Goal: Check status

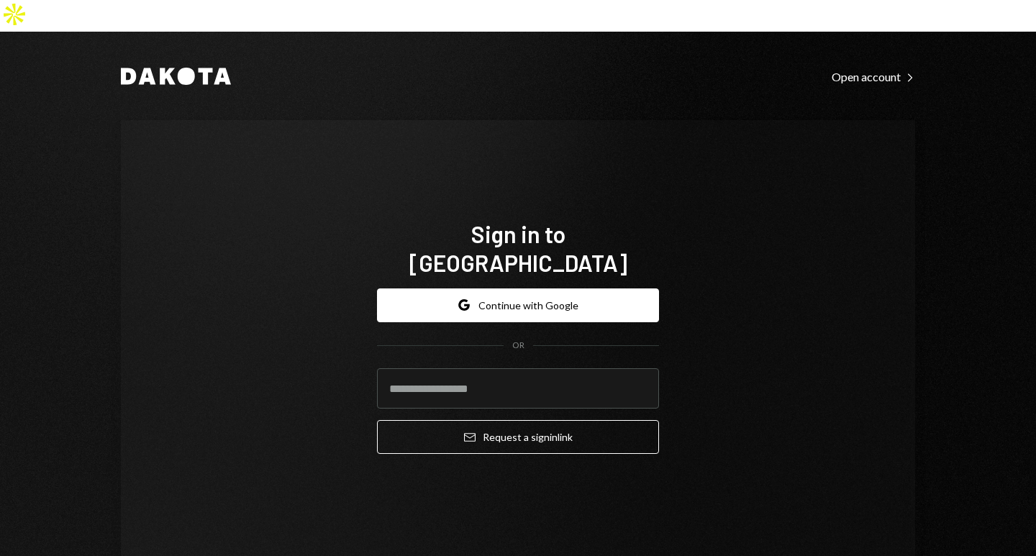
click at [570, 288] on button "Google Continue with Google" at bounding box center [518, 305] width 282 height 34
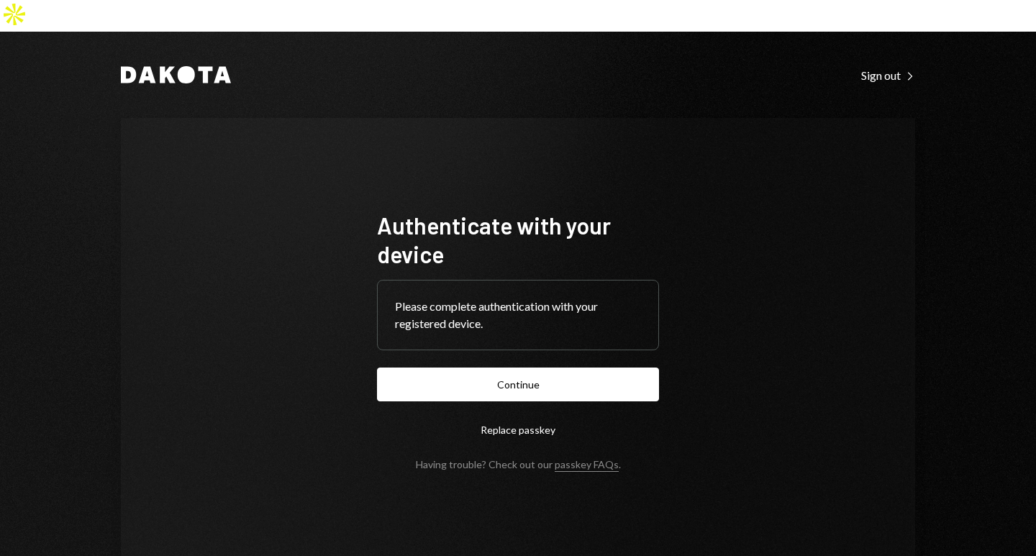
click at [511, 368] on button "Continue" at bounding box center [518, 385] width 282 height 34
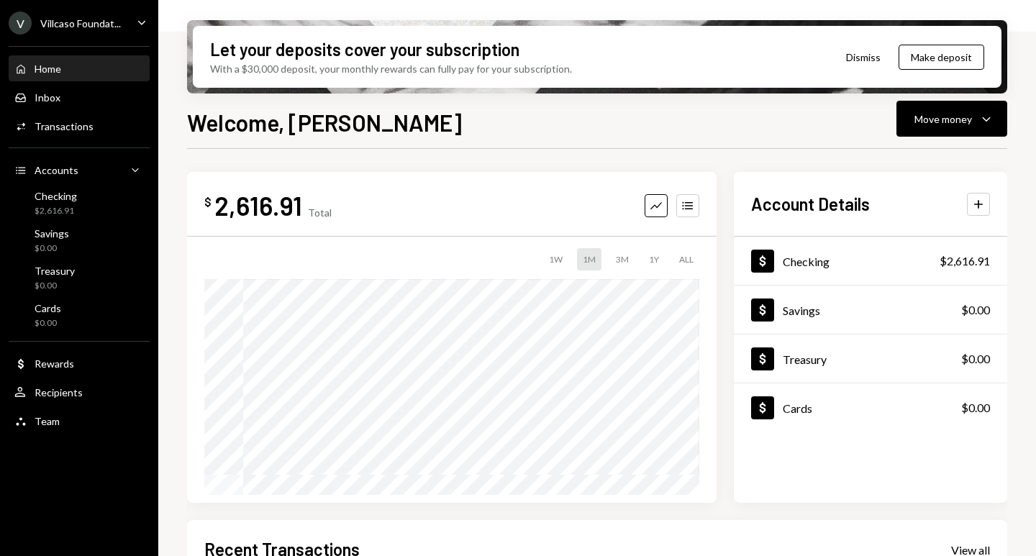
click at [91, 205] on div "Checking $2,616.91" at bounding box center [78, 203] width 129 height 27
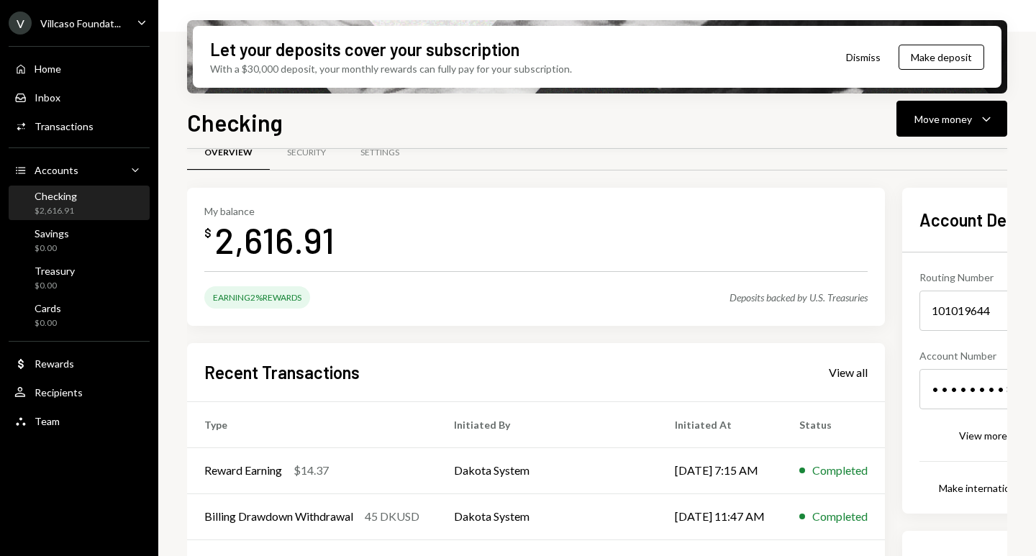
scroll to position [29, 0]
click at [829, 365] on div "View all" at bounding box center [848, 372] width 39 height 14
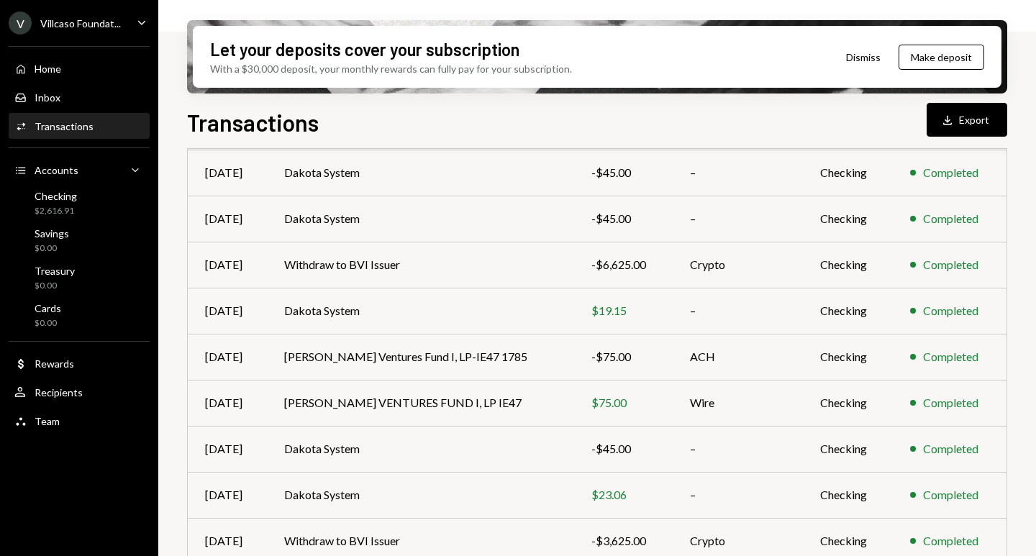
scroll to position [263, 0]
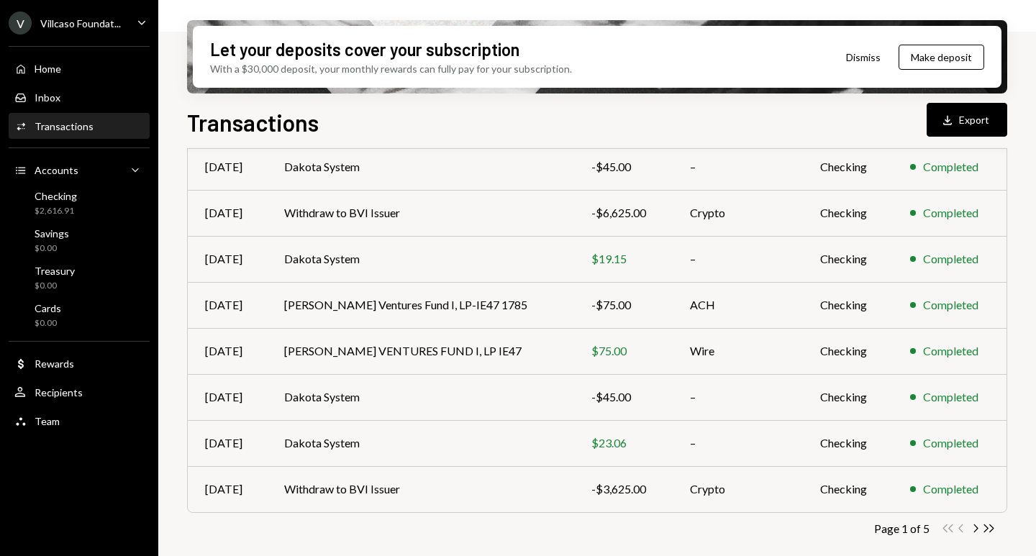
click at [991, 529] on icon "button" at bounding box center [989, 528] width 10 height 8
